Goal: Use online tool/utility: Utilize a website feature to perform a specific function

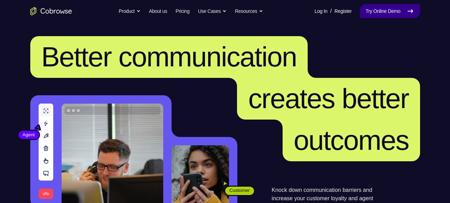
click at [365, 10] on link "Try Online Demo" at bounding box center [390, 11] width 60 height 14
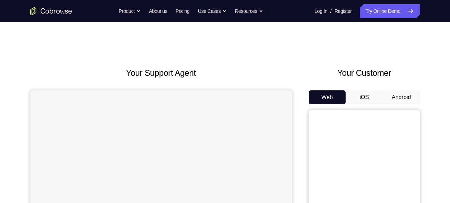
click at [408, 97] on button "Android" at bounding box center [401, 97] width 37 height 14
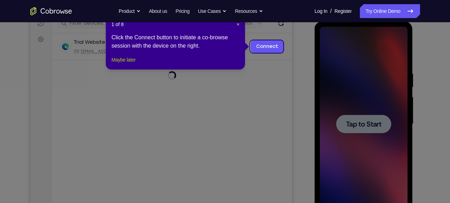
click at [130, 64] on button "Maybe later" at bounding box center [123, 60] width 24 height 8
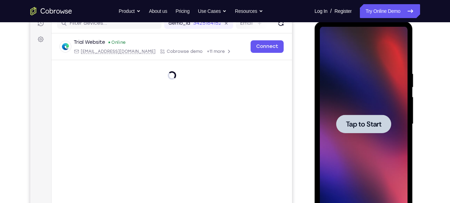
click at [363, 129] on div at bounding box center [363, 124] width 55 height 18
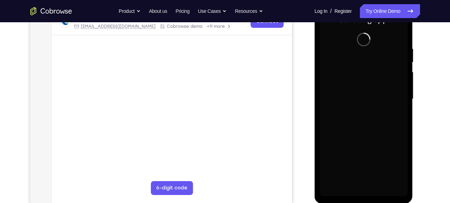
scroll to position [119, 0]
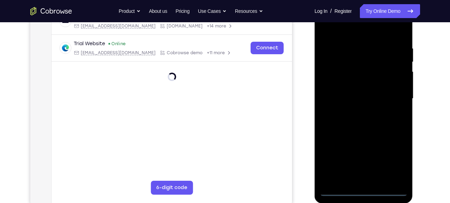
click at [363, 191] on div at bounding box center [364, 98] width 88 height 195
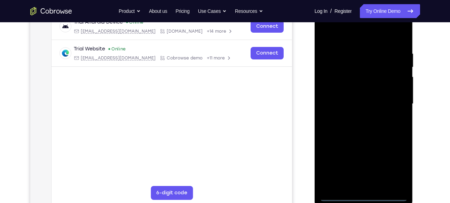
scroll to position [113, 0]
click at [394, 167] on div at bounding box center [364, 104] width 88 height 195
click at [350, 32] on div at bounding box center [364, 104] width 88 height 195
click at [389, 101] on div at bounding box center [364, 104] width 88 height 195
click at [356, 117] on div at bounding box center [364, 104] width 88 height 195
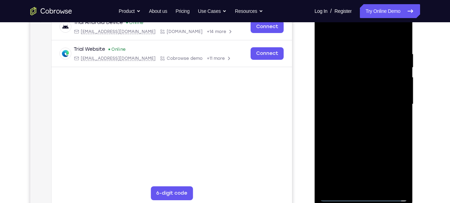
click at [351, 96] on div at bounding box center [364, 104] width 88 height 195
click at [356, 91] on div at bounding box center [364, 104] width 88 height 195
click at [350, 106] on div at bounding box center [364, 104] width 88 height 195
click at [350, 126] on div at bounding box center [364, 104] width 88 height 195
click at [380, 34] on div at bounding box center [364, 104] width 88 height 195
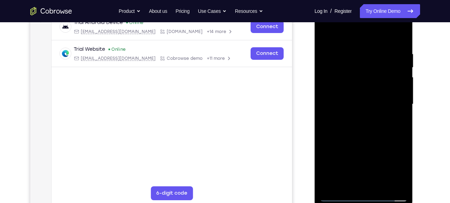
click at [371, 47] on div at bounding box center [364, 104] width 88 height 195
click at [351, 124] on div at bounding box center [364, 104] width 88 height 195
click at [371, 124] on div at bounding box center [364, 104] width 88 height 195
click at [361, 138] on div at bounding box center [364, 104] width 88 height 195
click at [341, 72] on div at bounding box center [364, 104] width 88 height 195
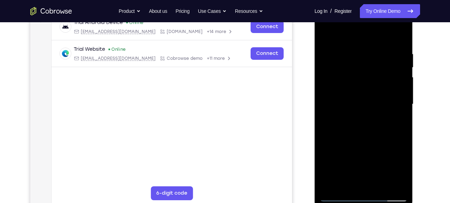
click at [343, 87] on div at bounding box center [364, 104] width 88 height 195
click at [361, 142] on div at bounding box center [364, 104] width 88 height 195
click at [358, 185] on div at bounding box center [364, 104] width 88 height 195
click at [355, 97] on div at bounding box center [364, 104] width 88 height 195
click at [361, 136] on div at bounding box center [364, 104] width 88 height 195
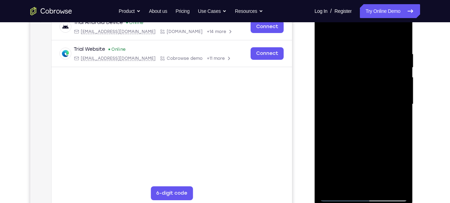
click at [404, 178] on div at bounding box center [364, 104] width 88 height 195
click at [356, 47] on div at bounding box center [364, 104] width 88 height 195
click at [400, 38] on div at bounding box center [364, 104] width 88 height 195
click at [380, 156] on div at bounding box center [364, 104] width 88 height 195
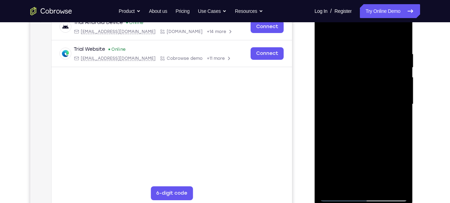
click at [379, 185] on div at bounding box center [364, 104] width 88 height 195
click at [364, 140] on div at bounding box center [364, 104] width 88 height 195
click at [337, 198] on div at bounding box center [364, 104] width 88 height 195
drag, startPoint x: 366, startPoint y: 126, endPoint x: 367, endPoint y: 68, distance: 58.4
click at [367, 68] on div at bounding box center [364, 104] width 88 height 195
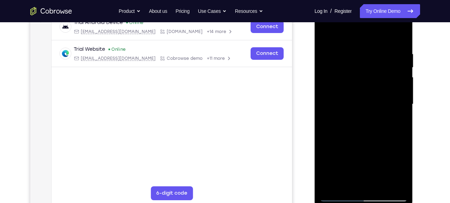
click at [344, 184] on div at bounding box center [364, 104] width 88 height 195
drag, startPoint x: 363, startPoint y: 78, endPoint x: 357, endPoint y: 126, distance: 48.3
click at [357, 126] on div at bounding box center [364, 104] width 88 height 195
click at [334, 83] on div at bounding box center [364, 104] width 88 height 195
click at [325, 33] on div at bounding box center [364, 104] width 88 height 195
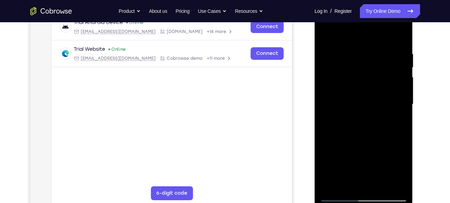
click at [386, 75] on div at bounding box center [364, 104] width 88 height 195
click at [325, 32] on div at bounding box center [364, 104] width 88 height 195
click at [340, 127] on div at bounding box center [364, 104] width 88 height 195
click at [328, 33] on div at bounding box center [364, 104] width 88 height 195
drag, startPoint x: 345, startPoint y: 129, endPoint x: 355, endPoint y: 64, distance: 65.7
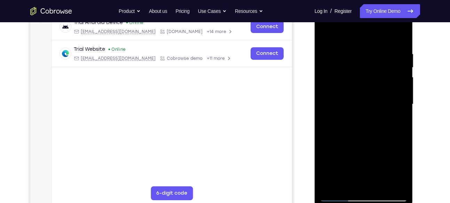
click at [355, 64] on div at bounding box center [364, 104] width 88 height 195
click at [361, 112] on div at bounding box center [364, 104] width 88 height 195
drag, startPoint x: 337, startPoint y: 114, endPoint x: 344, endPoint y: 81, distance: 33.6
click at [344, 81] on div at bounding box center [364, 104] width 88 height 195
drag, startPoint x: 345, startPoint y: 118, endPoint x: 348, endPoint y: 93, distance: 25.5
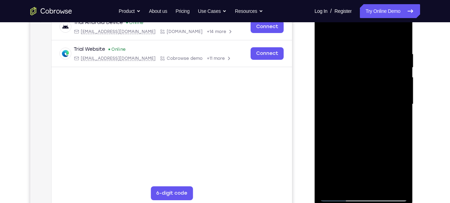
click at [348, 93] on div at bounding box center [364, 104] width 88 height 195
click at [402, 152] on div at bounding box center [364, 104] width 88 height 195
click at [324, 29] on div at bounding box center [364, 104] width 88 height 195
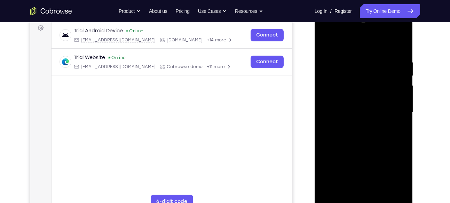
scroll to position [104, 0]
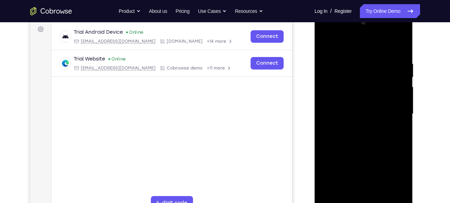
click at [333, 91] on div at bounding box center [364, 114] width 88 height 195
click at [351, 54] on div at bounding box center [364, 114] width 88 height 195
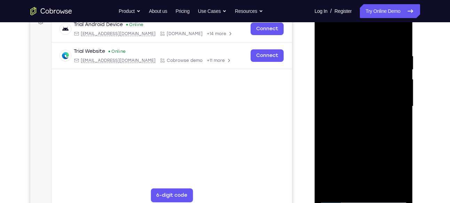
scroll to position [112, 0]
click at [399, 39] on div at bounding box center [364, 106] width 88 height 195
click at [375, 52] on div at bounding box center [364, 106] width 88 height 195
click at [399, 38] on div at bounding box center [364, 106] width 88 height 195
drag, startPoint x: 381, startPoint y: 54, endPoint x: 316, endPoint y: 75, distance: 69.1
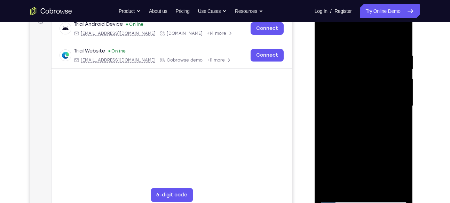
click at [316, 75] on div at bounding box center [363, 106] width 98 height 207
click at [346, 187] on div at bounding box center [364, 106] width 88 height 195
click at [349, 36] on div at bounding box center [364, 106] width 88 height 195
click at [342, 56] on div at bounding box center [364, 106] width 88 height 195
click at [325, 34] on div at bounding box center [364, 106] width 88 height 195
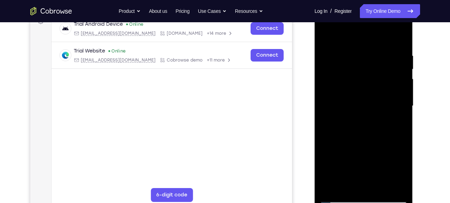
click at [396, 35] on div at bounding box center [364, 106] width 88 height 195
drag, startPoint x: 362, startPoint y: 150, endPoint x: 369, endPoint y: 40, distance: 110.8
click at [369, 40] on div at bounding box center [364, 106] width 88 height 195
click at [334, 134] on div at bounding box center [364, 106] width 88 height 195
drag, startPoint x: 352, startPoint y: 129, endPoint x: 351, endPoint y: 75, distance: 54.3
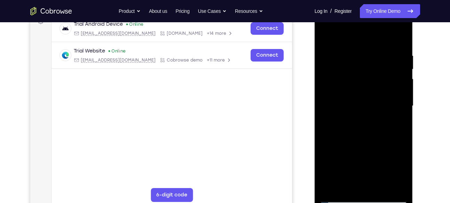
click at [351, 75] on div at bounding box center [364, 106] width 88 height 195
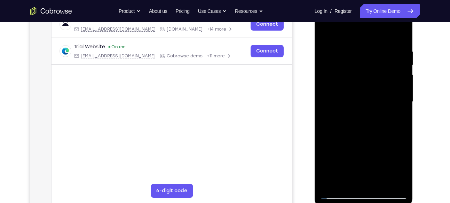
scroll to position [116, 0]
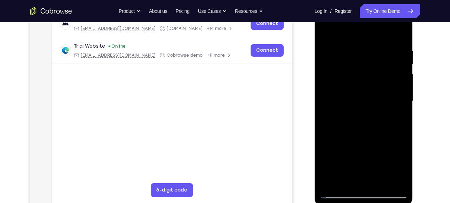
drag, startPoint x: 371, startPoint y: 165, endPoint x: 369, endPoint y: 61, distance: 104.0
click at [369, 61] on div at bounding box center [364, 101] width 88 height 195
drag, startPoint x: 369, startPoint y: 122, endPoint x: 382, endPoint y: 67, distance: 56.5
click at [382, 67] on div at bounding box center [364, 101] width 88 height 195
drag, startPoint x: 371, startPoint y: 139, endPoint x: 383, endPoint y: 35, distance: 105.0
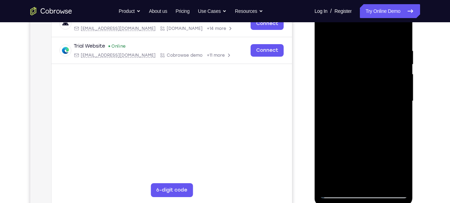
click at [383, 35] on div at bounding box center [364, 101] width 88 height 195
drag, startPoint x: 380, startPoint y: 112, endPoint x: 380, endPoint y: 146, distance: 34.8
click at [380, 146] on div at bounding box center [364, 101] width 88 height 195
click at [334, 41] on div at bounding box center [364, 101] width 88 height 195
click at [326, 32] on div at bounding box center [364, 101] width 88 height 195
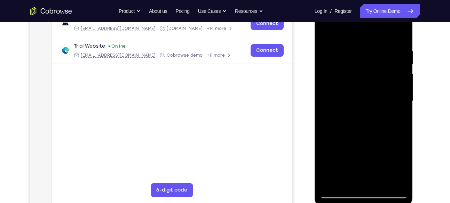
drag, startPoint x: 380, startPoint y: 149, endPoint x: 388, endPoint y: 73, distance: 76.9
click at [388, 73] on div at bounding box center [364, 101] width 88 height 195
drag, startPoint x: 376, startPoint y: 133, endPoint x: 377, endPoint y: 124, distance: 8.4
click at [377, 124] on div at bounding box center [364, 101] width 88 height 195
click at [402, 125] on div at bounding box center [364, 101] width 88 height 195
